Goal: Task Accomplishment & Management: Complete application form

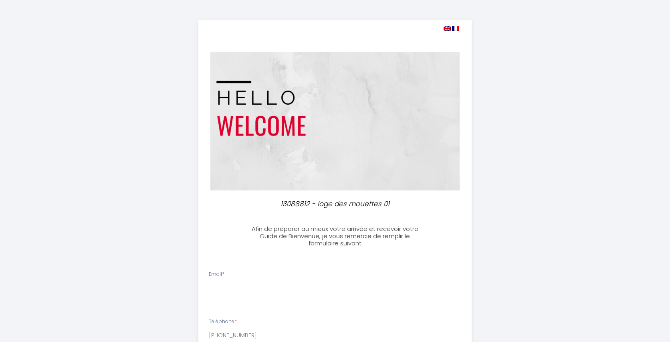
select select
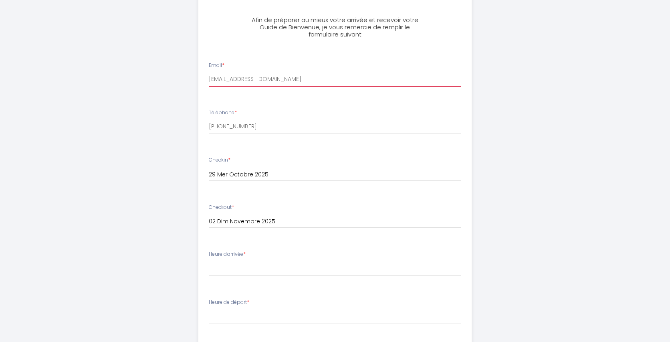
scroll to position [209, 0]
type input "[EMAIL_ADDRESS][DOMAIN_NAME]"
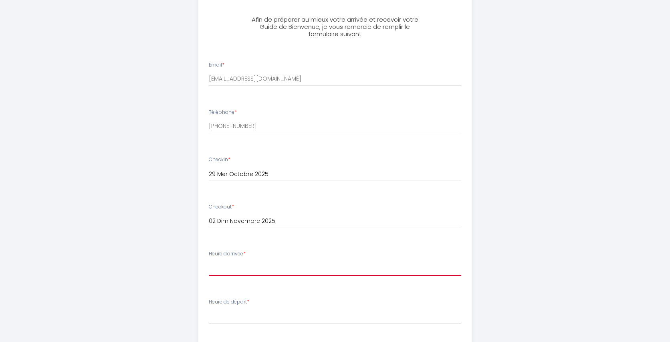
select select "15:00"
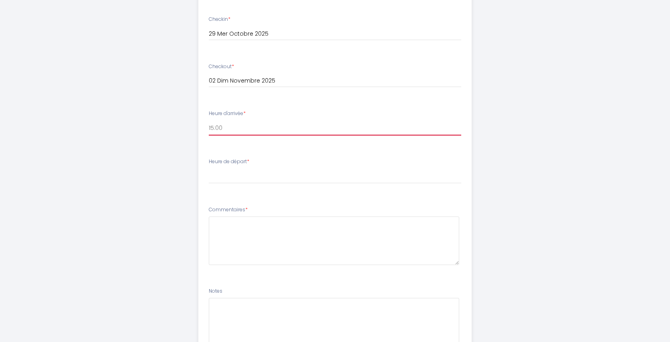
scroll to position [355, 0]
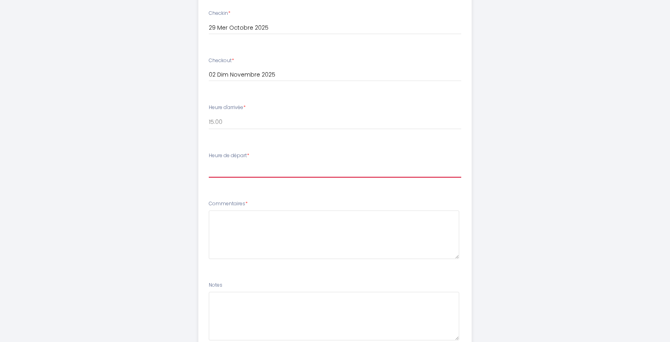
select select "10:00"
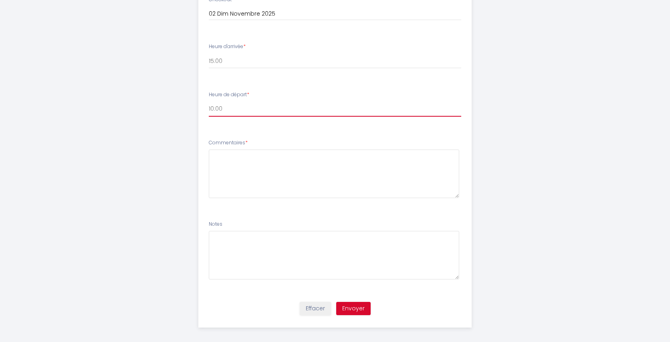
scroll to position [416, 0]
click at [351, 303] on button "Envoyer" at bounding box center [353, 309] width 34 height 14
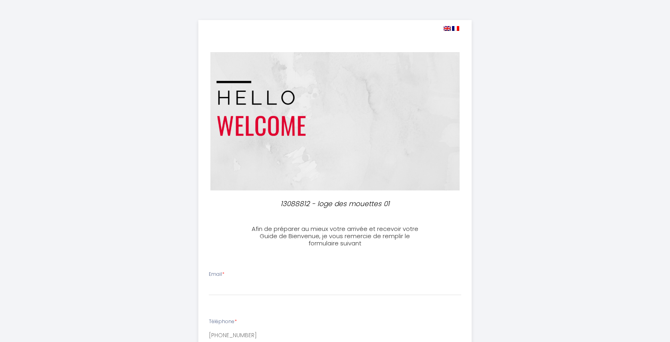
select select
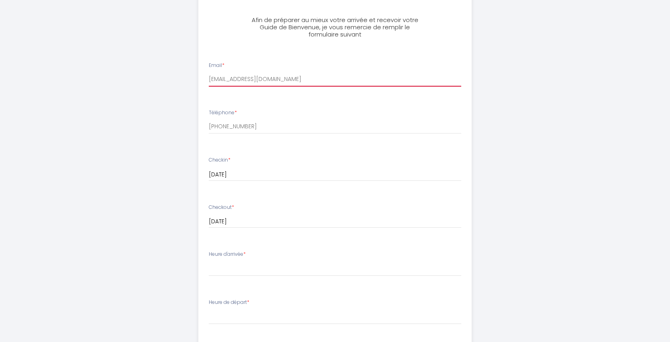
scroll to position [211, 0]
type input "[EMAIL_ADDRESS][DOMAIN_NAME]"
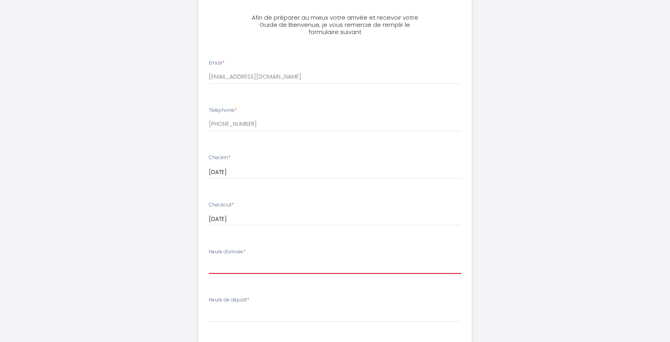
select select "15:00"
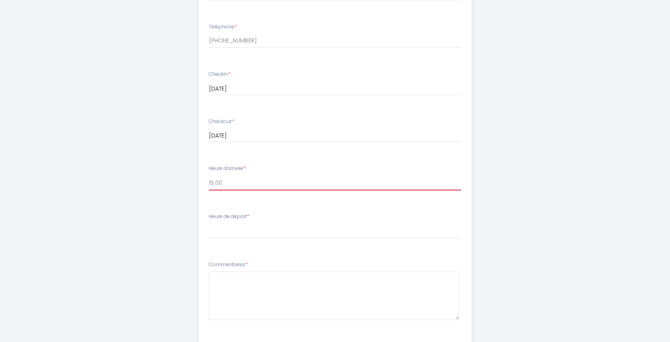
scroll to position [297, 0]
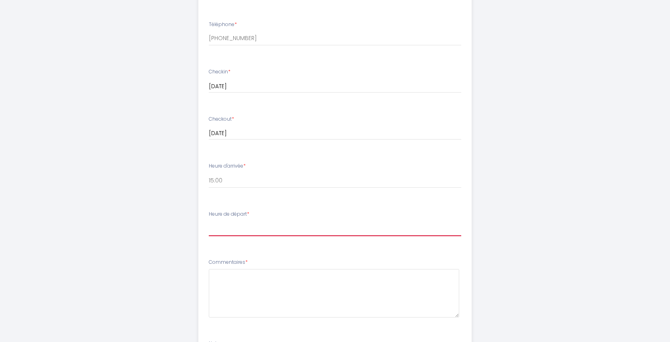
select select "10:00"
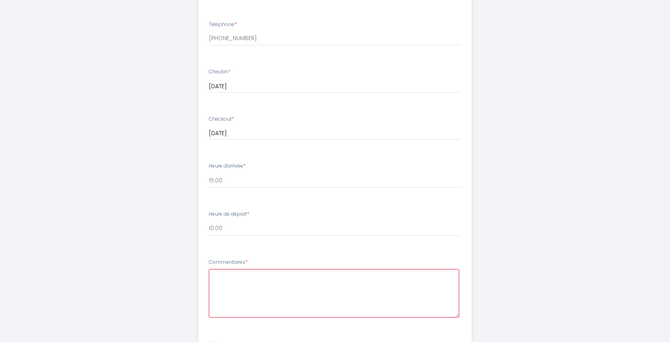
click at [239, 277] on textarea at bounding box center [334, 293] width 251 height 48
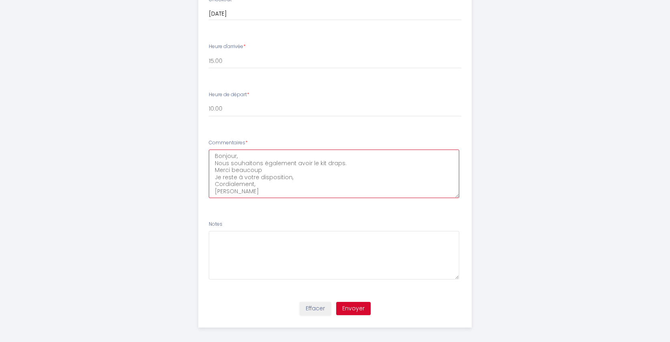
scroll to position [416, 0]
type textarea "Bonjour, Nous souhaitons également avoir le kit draps. Merci beaucoup Je reste …"
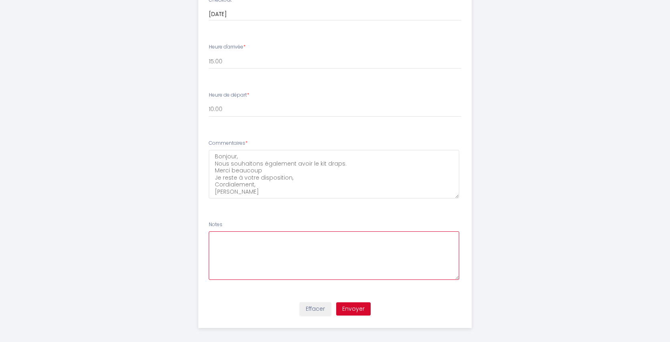
click at [237, 241] on textarea at bounding box center [334, 255] width 251 height 48
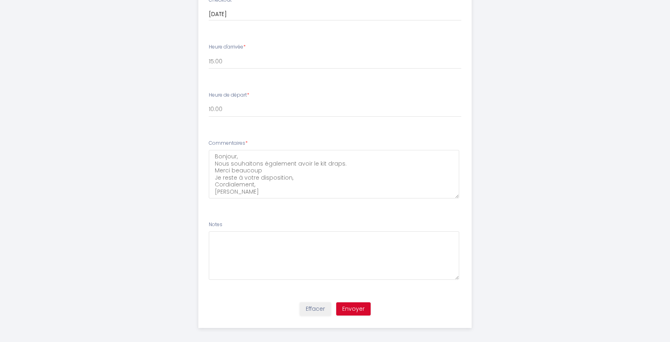
click at [355, 306] on button "Envoyer" at bounding box center [353, 309] width 34 height 14
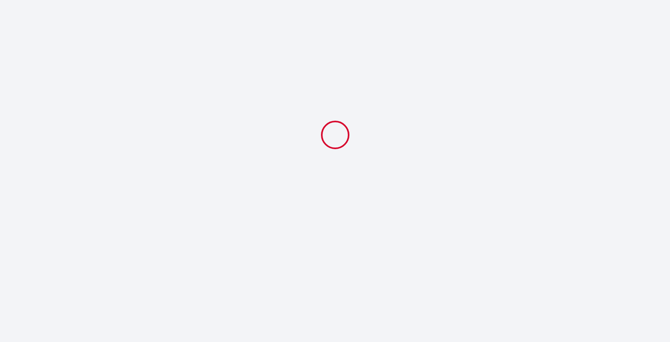
scroll to position [0, 0]
select select "10:00"
